Goal: Information Seeking & Learning: Check status

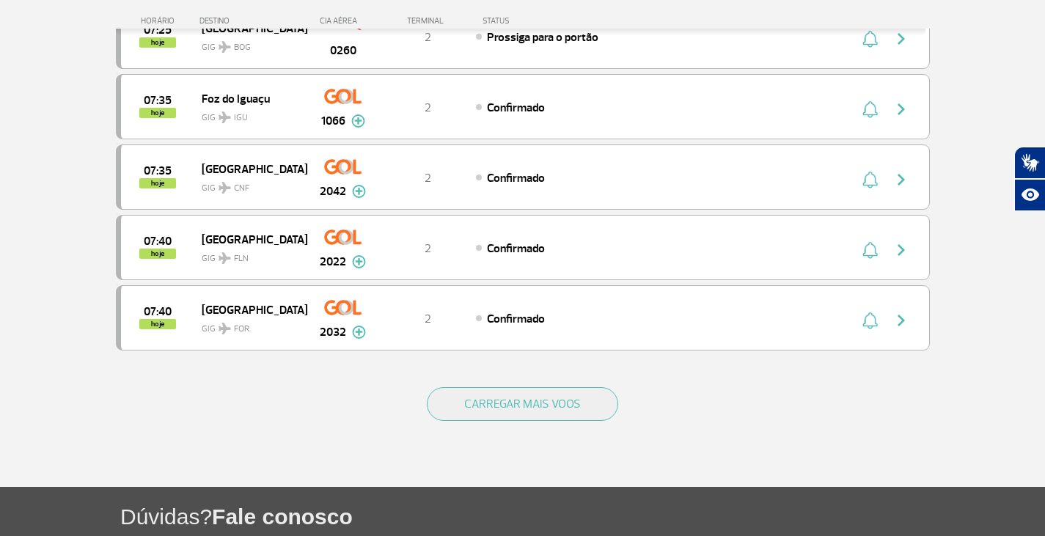
scroll to position [1320, 0]
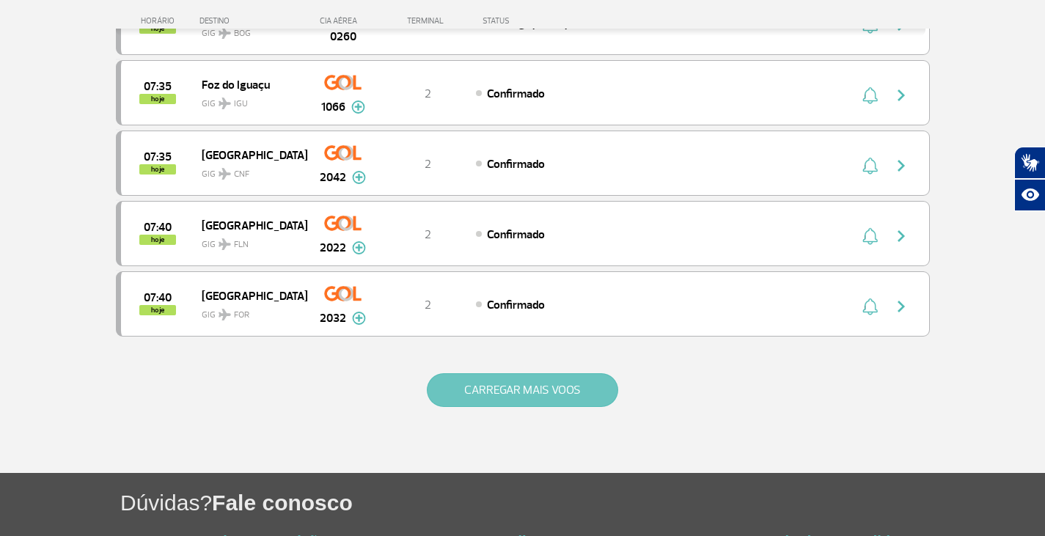
click at [567, 401] on button "CARREGAR MAIS VOOS" at bounding box center [522, 390] width 191 height 34
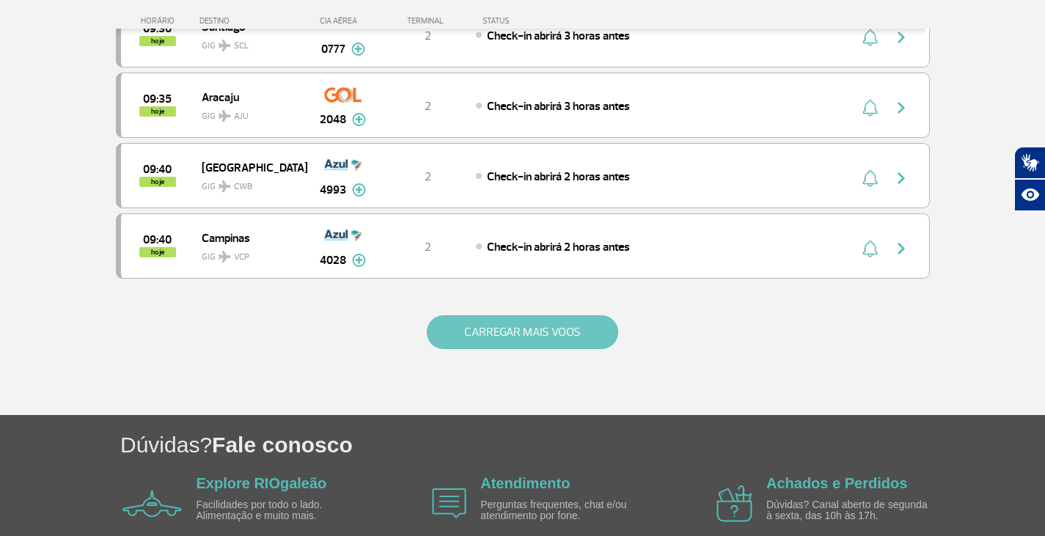
scroll to position [2787, 0]
click at [594, 334] on button "CARREGAR MAIS VOOS" at bounding box center [522, 332] width 191 height 34
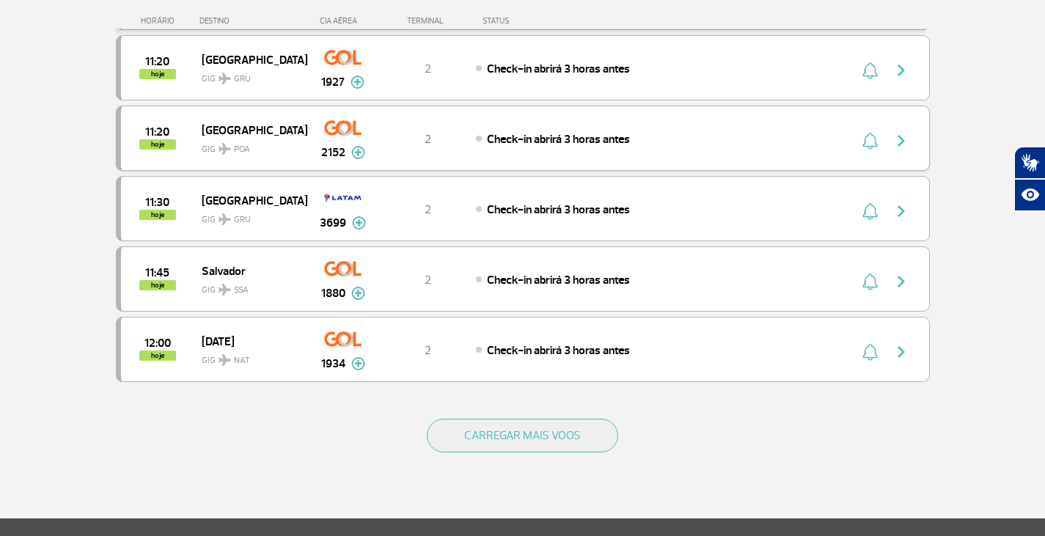
scroll to position [4106, 0]
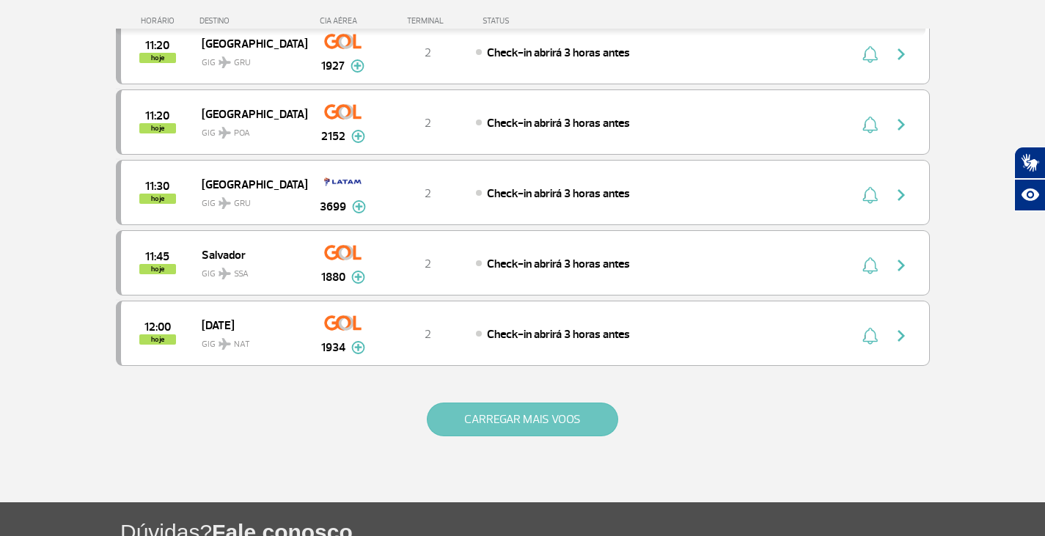
click at [571, 429] on button "CARREGAR MAIS VOOS" at bounding box center [522, 420] width 191 height 34
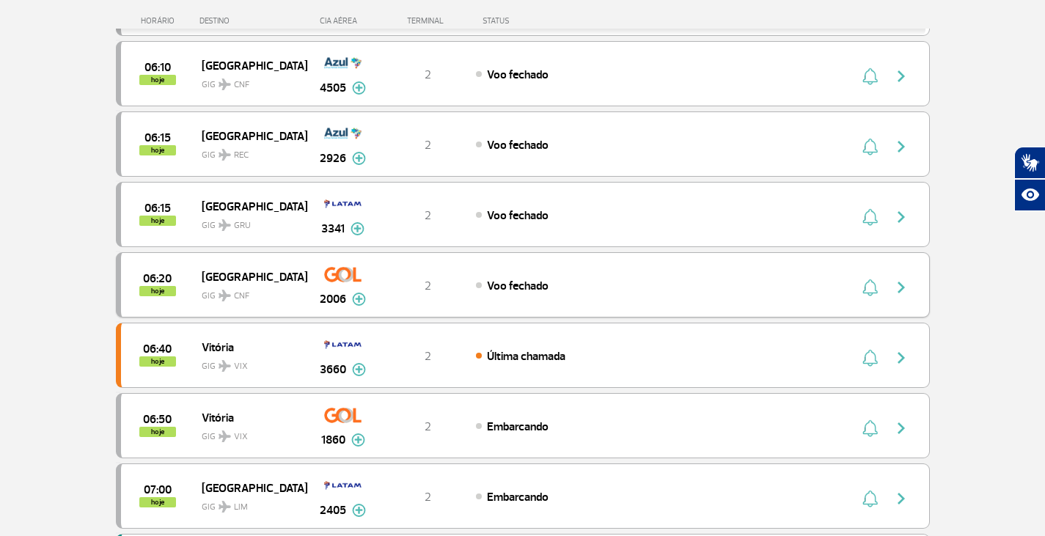
scroll to position [513, 0]
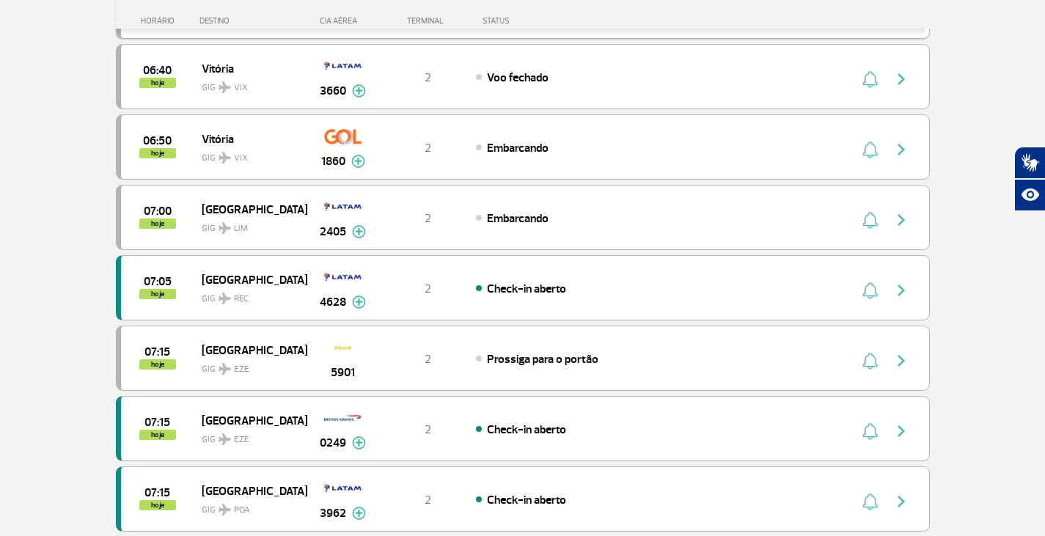
scroll to position [807, 0]
